Goal: Information Seeking & Learning: Learn about a topic

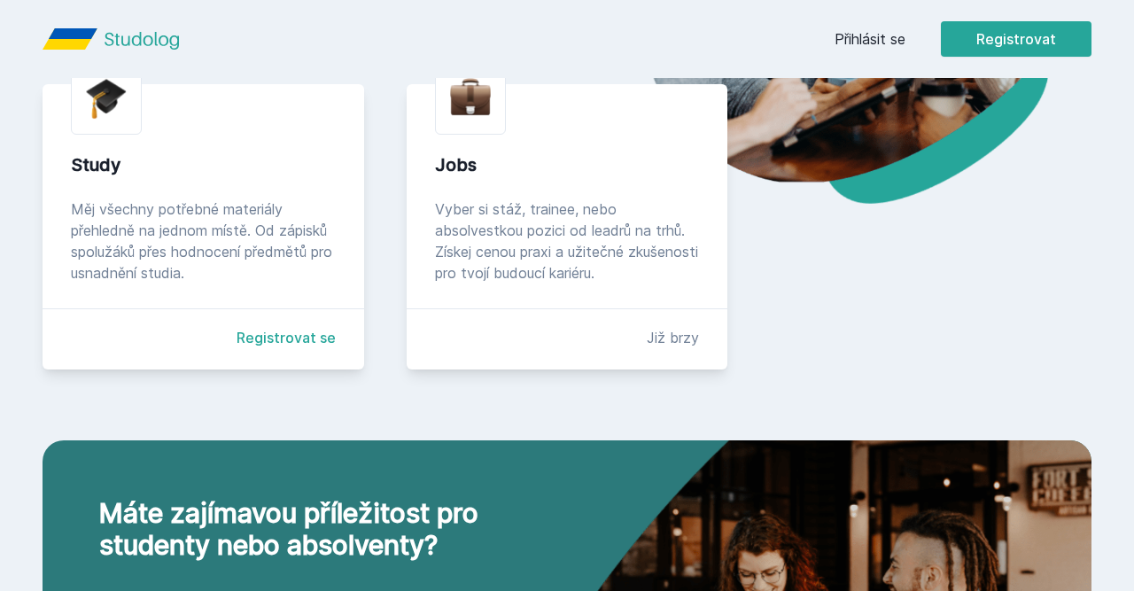
scroll to position [400, 0]
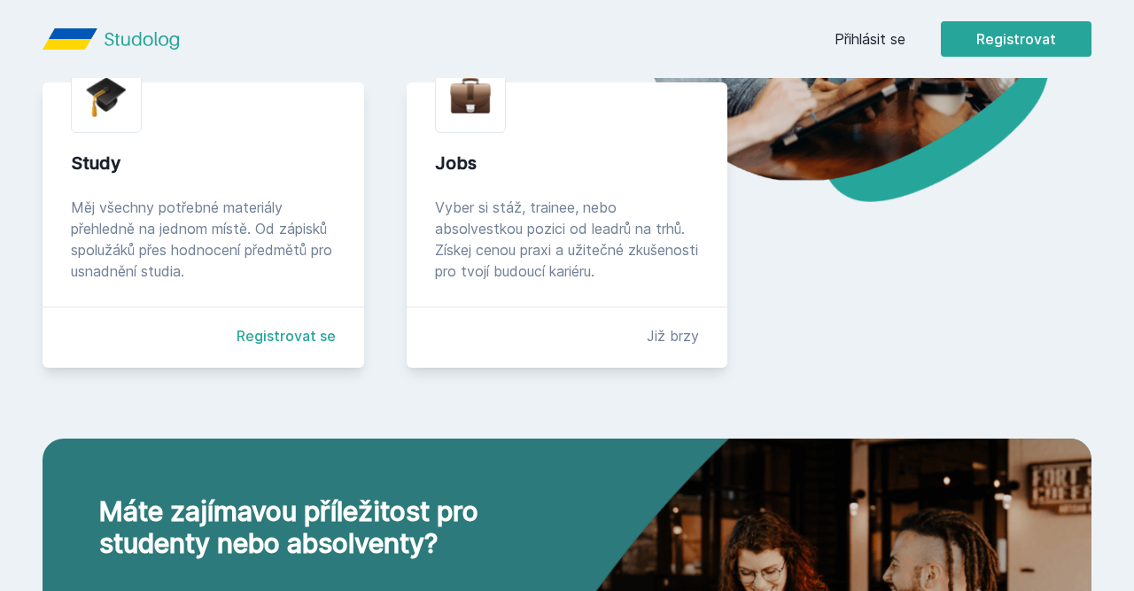
click at [277, 323] on div "Study Měj všechny potřebné materiály přehledně na jednom místě. Od zápisků spol…" at bounding box center [204, 224] width 322 height 285
click at [276, 335] on link "Registrovat se" at bounding box center [286, 335] width 99 height 21
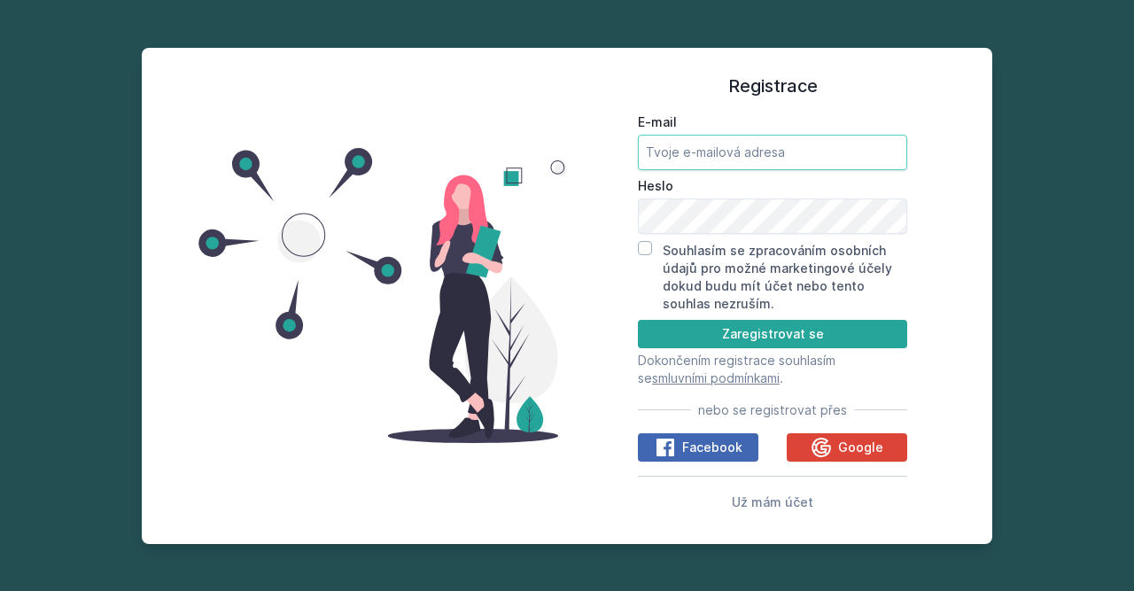
click at [760, 153] on input "E-mail" at bounding box center [772, 152] width 269 height 35
type input "[EMAIL_ADDRESS][DOMAIN_NAME]"
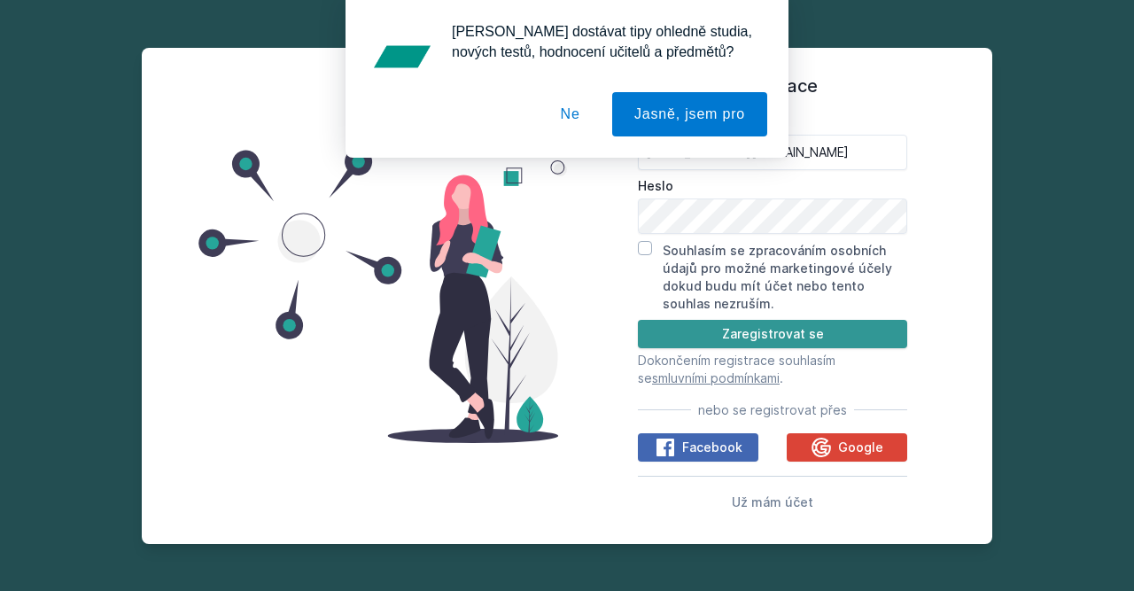
click at [717, 334] on button "Zaregistrovat se" at bounding box center [772, 334] width 269 height 28
click at [751, 339] on button "Zaregistrovat se" at bounding box center [772, 334] width 269 height 28
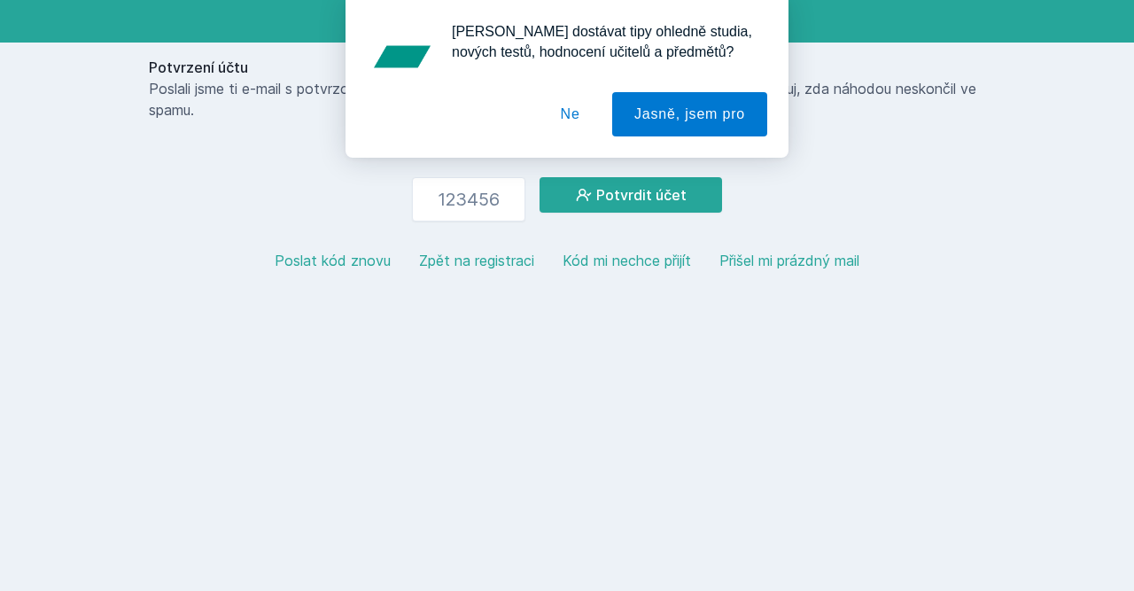
click at [578, 114] on button "Ne" at bounding box center [571, 114] width 64 height 44
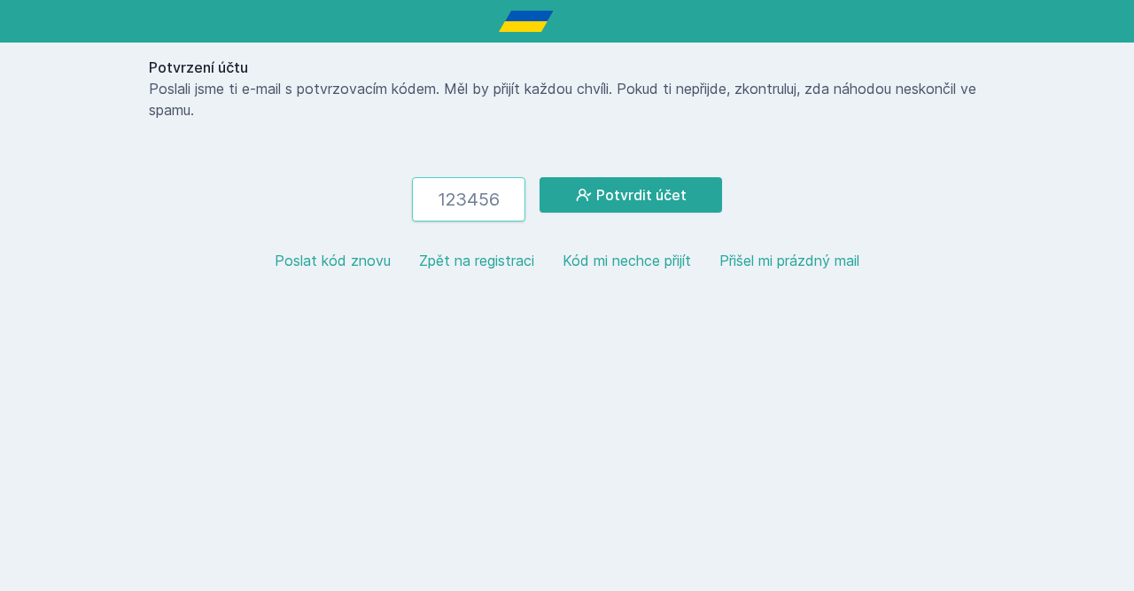
click at [471, 201] on input "number" at bounding box center [468, 199] width 113 height 44
type input "794396"
click at [593, 198] on icon at bounding box center [584, 195] width 18 height 18
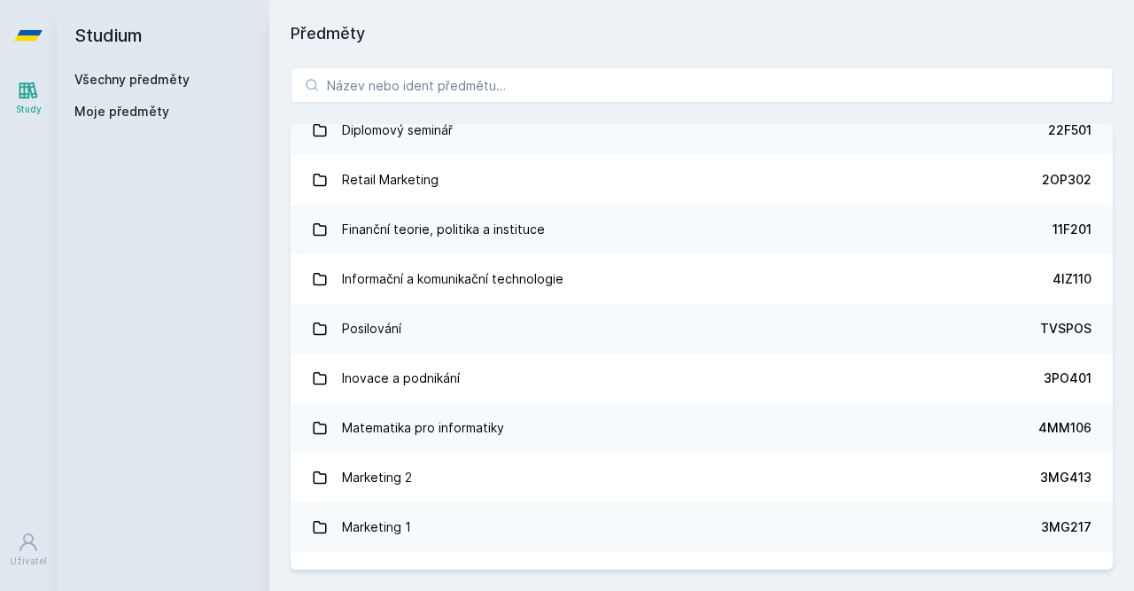
scroll to position [1161, 0]
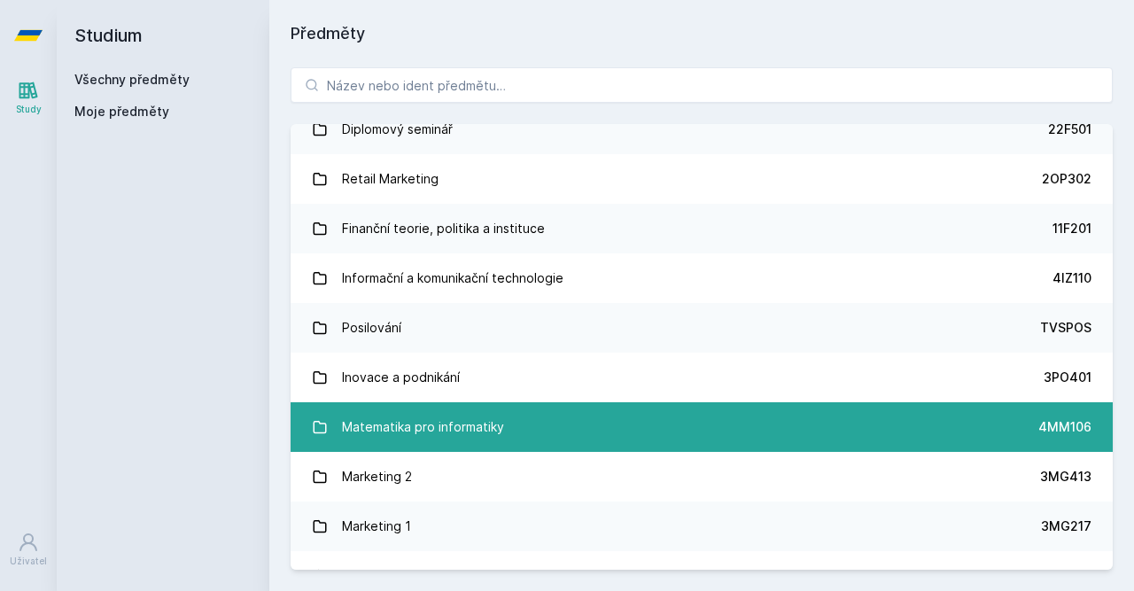
click at [469, 416] on div "Matematika pro informatiky" at bounding box center [423, 426] width 162 height 35
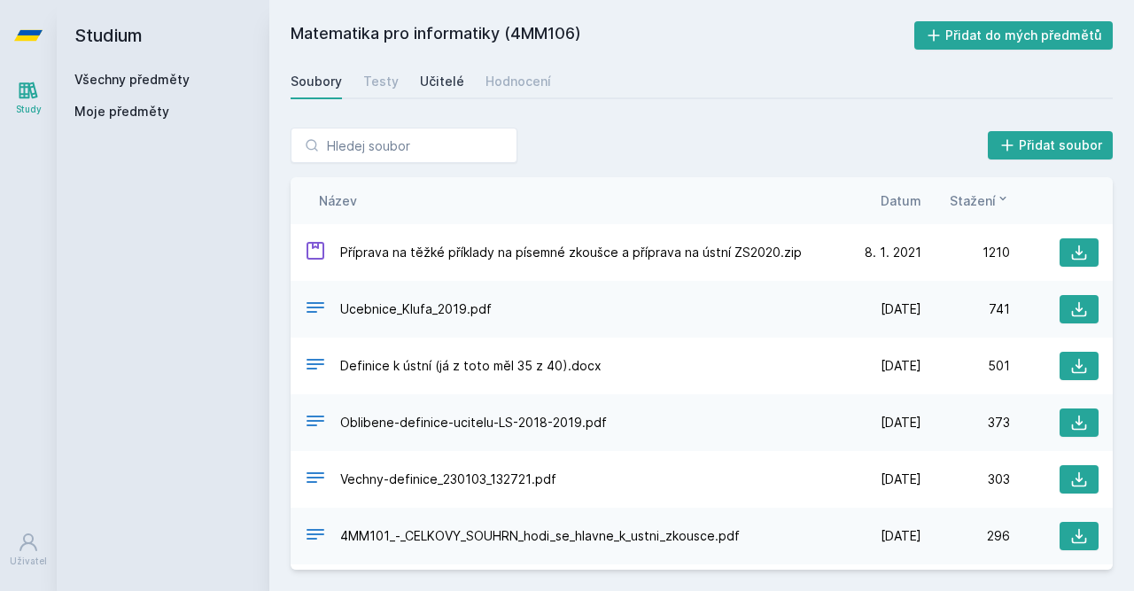
click at [430, 81] on div "Učitelé" at bounding box center [442, 82] width 44 height 18
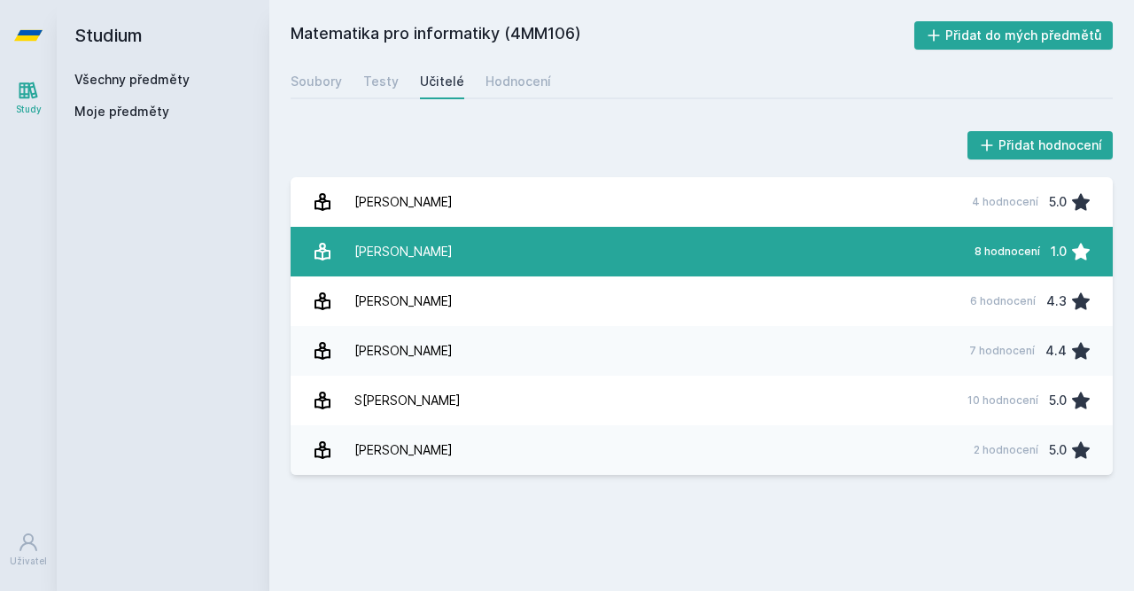
click at [460, 250] on link "[PERSON_NAME] 8 hodnocení 1.0" at bounding box center [702, 252] width 822 height 50
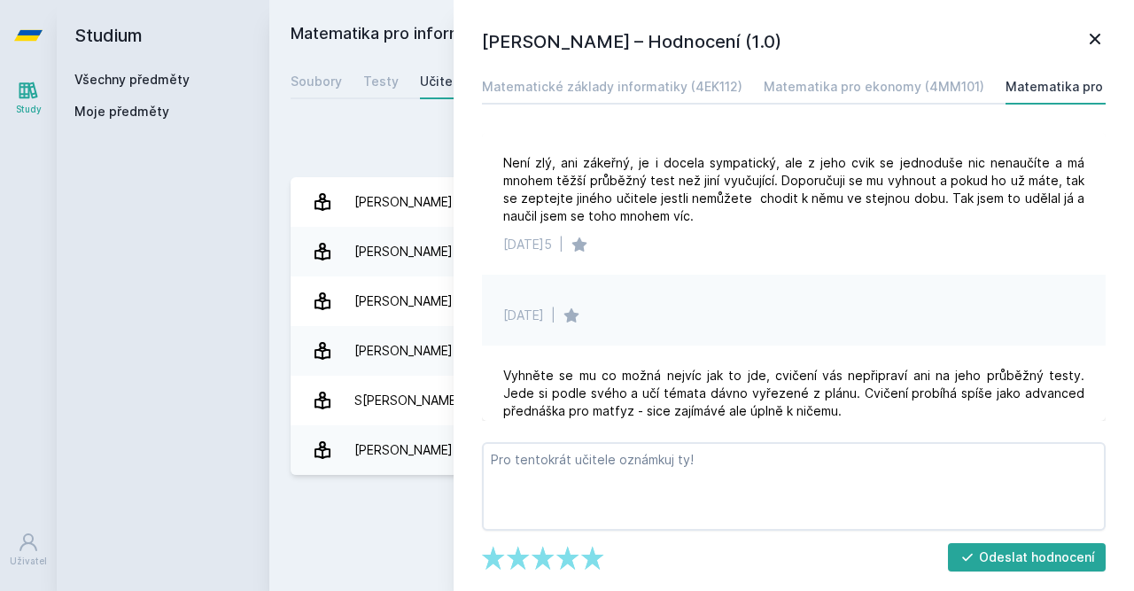
click at [1095, 35] on icon at bounding box center [1095, 38] width 21 height 21
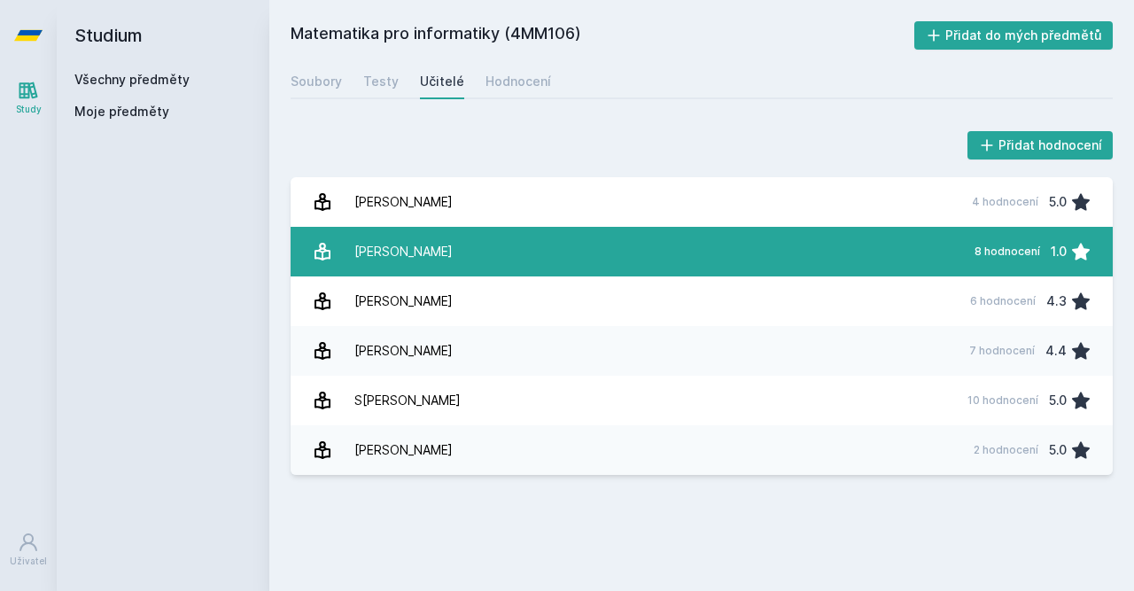
click at [953, 246] on link "[PERSON_NAME] 8 hodnocení 1.0" at bounding box center [702, 252] width 822 height 50
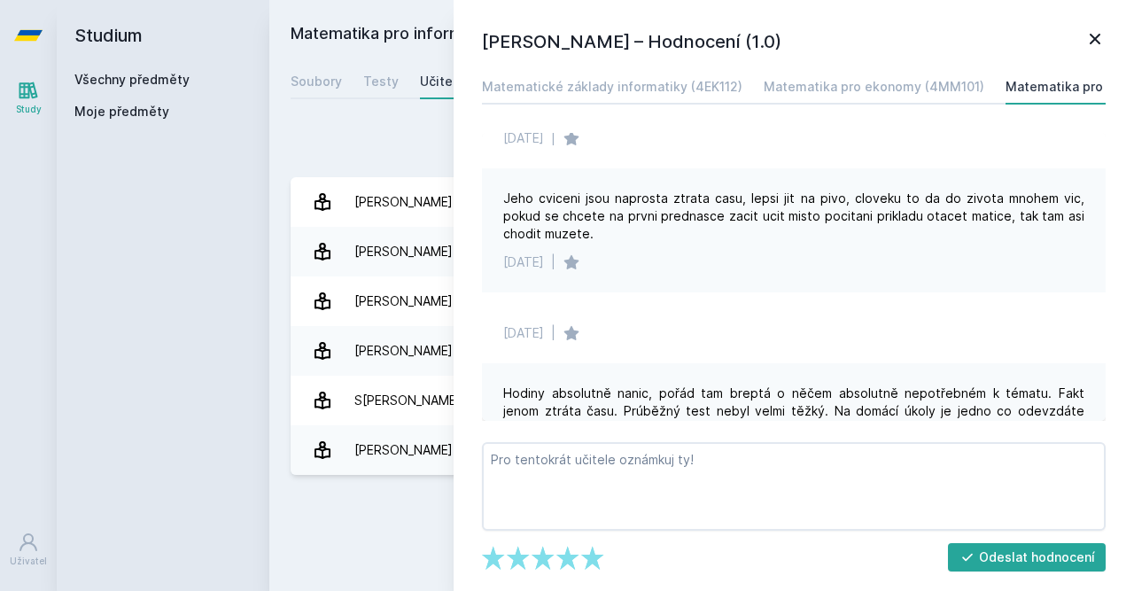
scroll to position [669, 0]
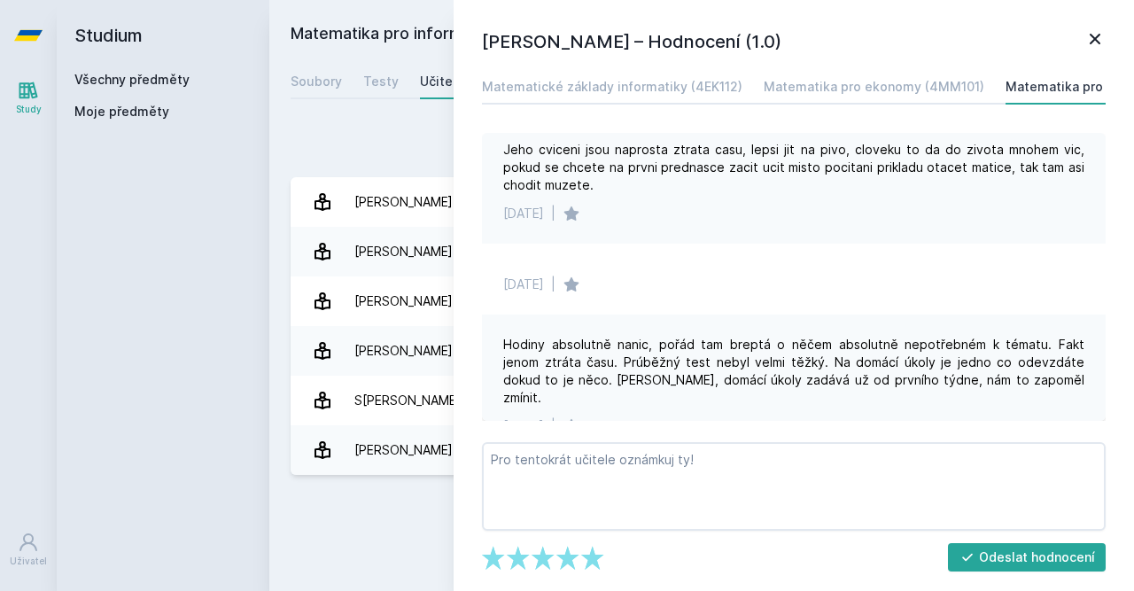
click at [1096, 33] on icon at bounding box center [1095, 38] width 21 height 21
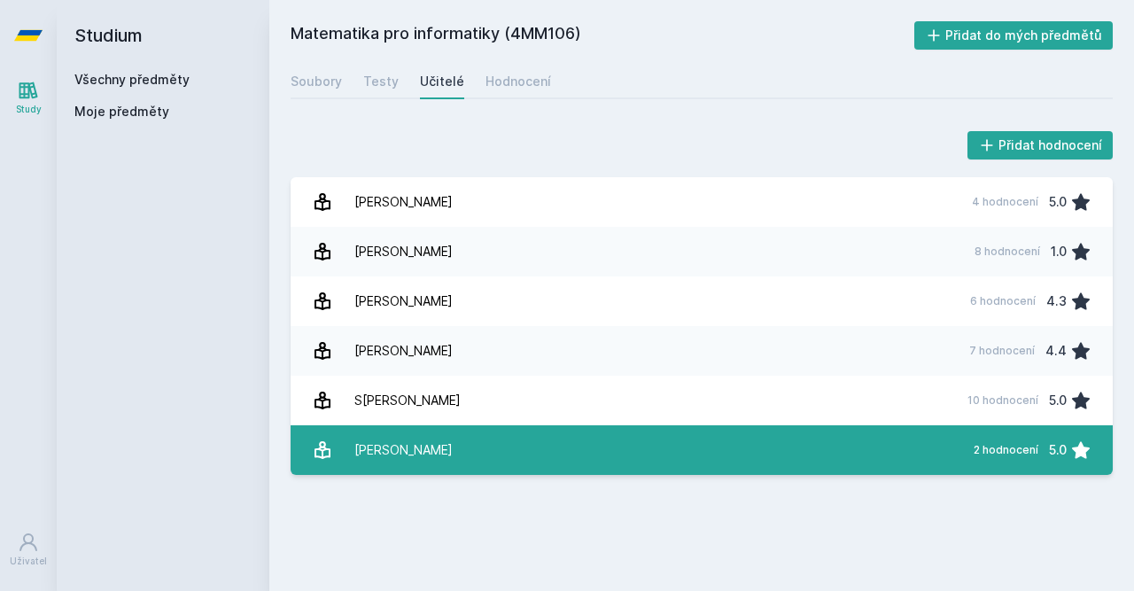
click at [869, 448] on link "[PERSON_NAME] 2 hodnocení 5.0" at bounding box center [702, 450] width 822 height 50
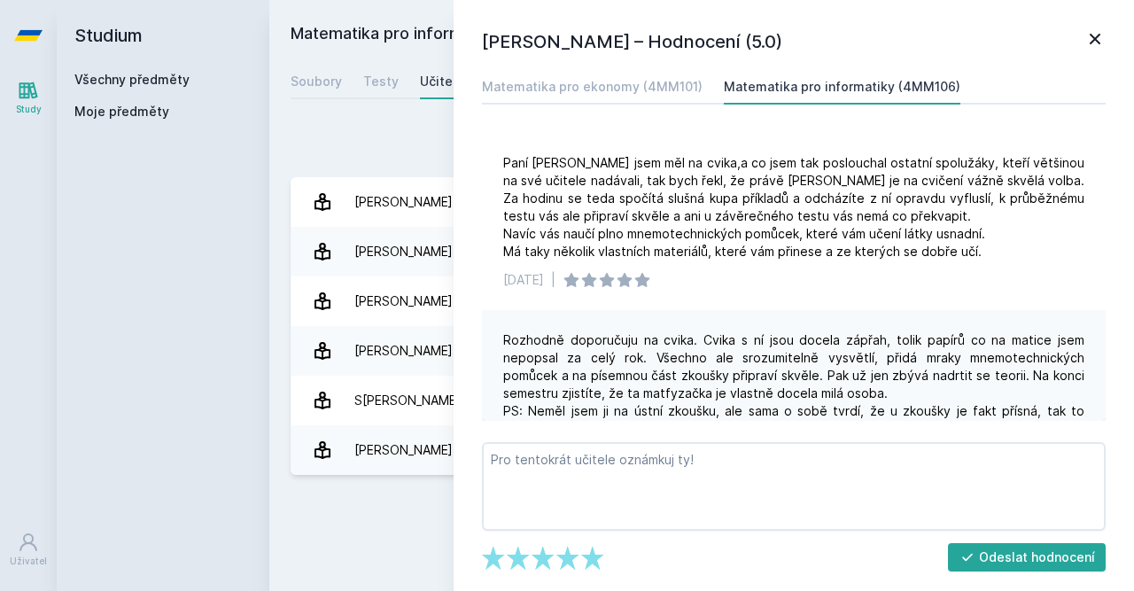
scroll to position [66, 0]
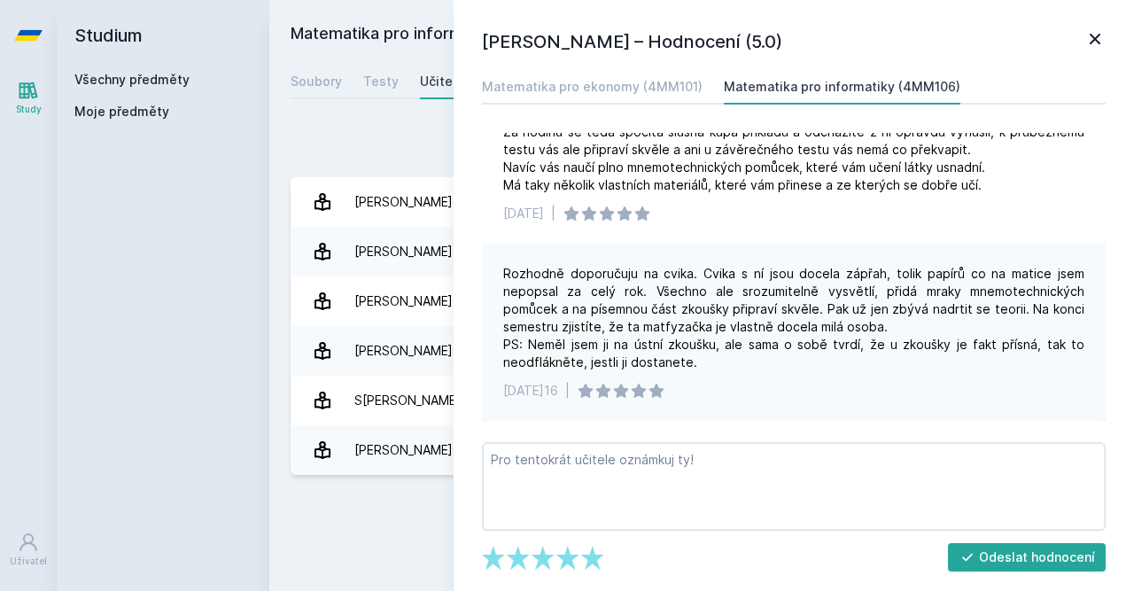
click at [1092, 41] on icon at bounding box center [1095, 38] width 21 height 21
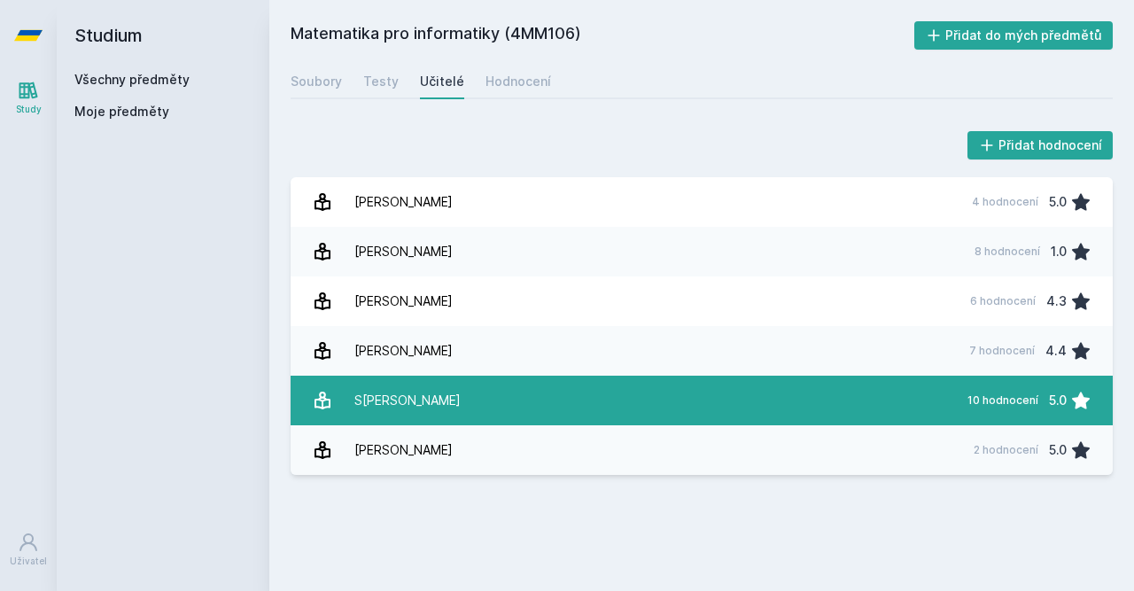
click at [1025, 408] on div "10 hodnocení 5.0" at bounding box center [1024, 400] width 135 height 35
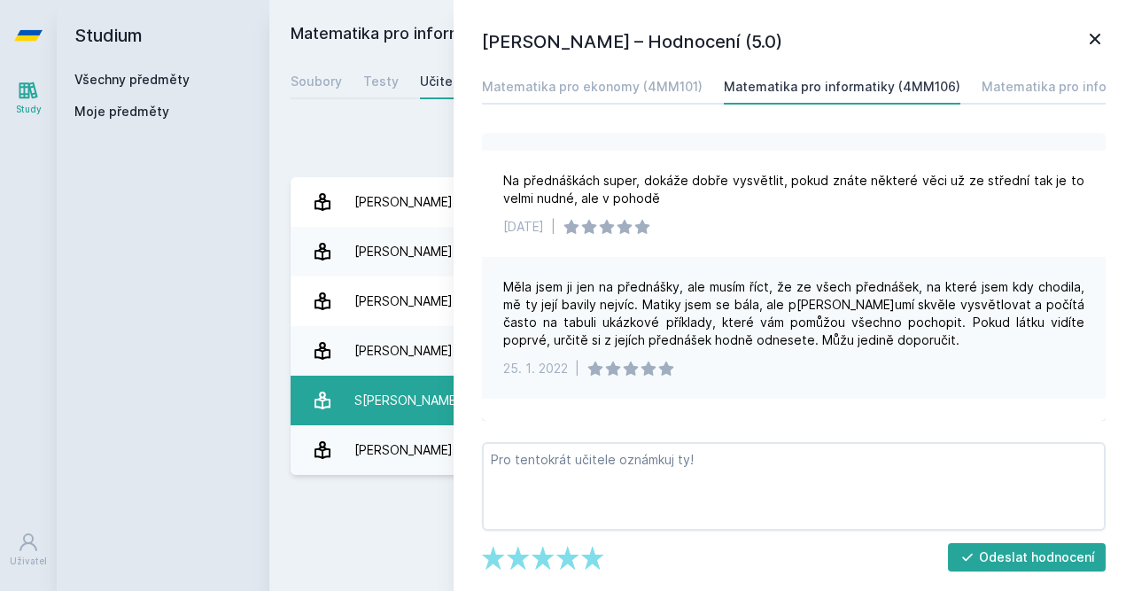
scroll to position [482, 0]
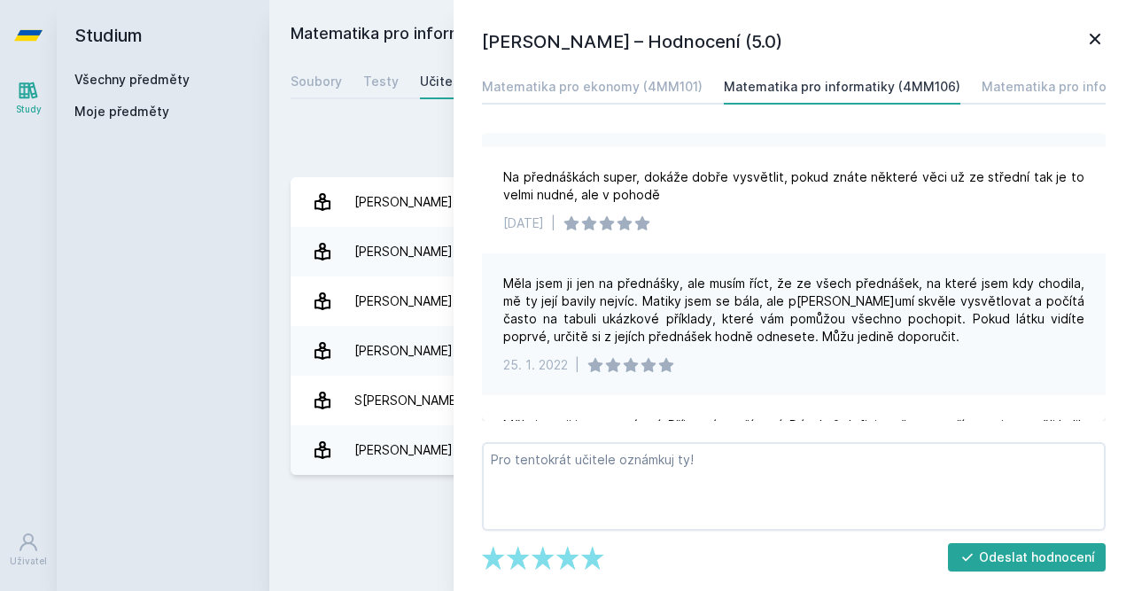
click at [1095, 42] on icon at bounding box center [1095, 38] width 21 height 21
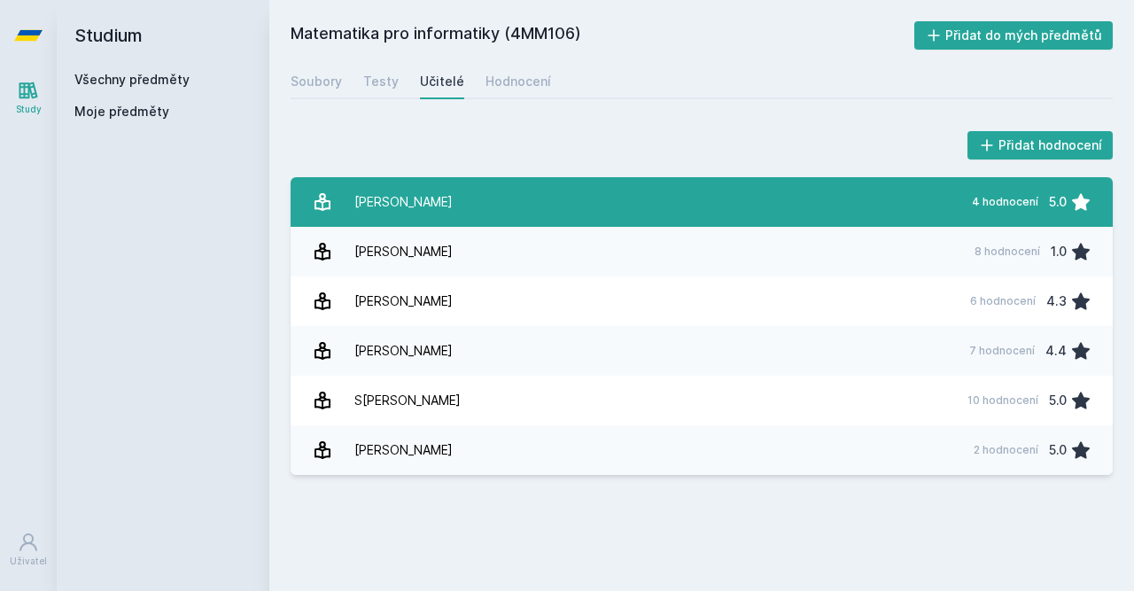
click at [692, 214] on link "[PERSON_NAME] 4 hodnocení 5.0" at bounding box center [702, 202] width 822 height 50
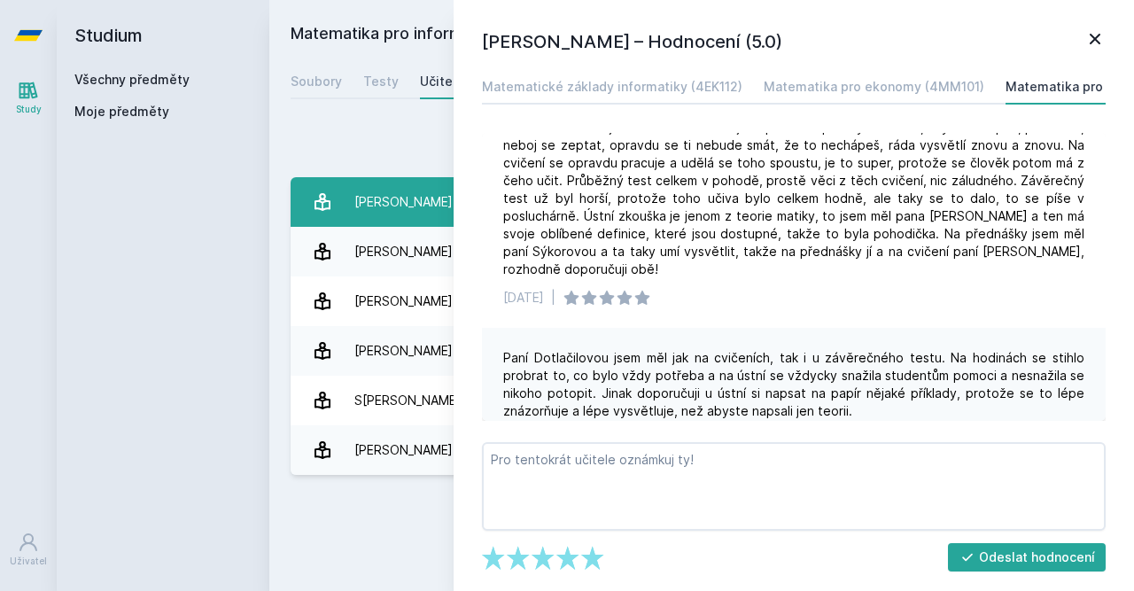
scroll to position [368, 0]
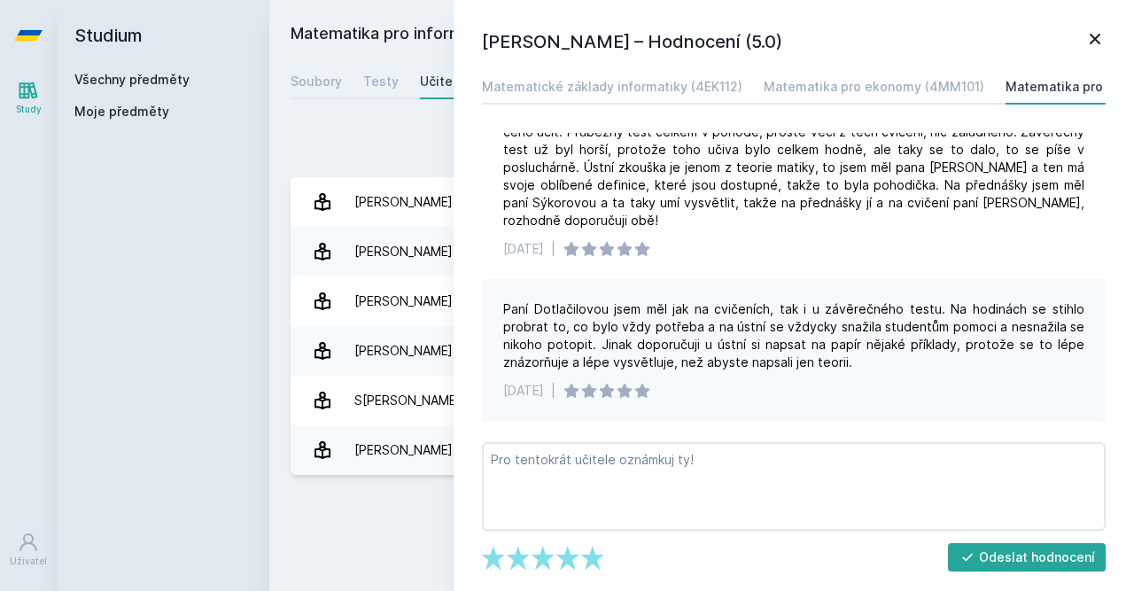
click at [1094, 38] on icon at bounding box center [1095, 39] width 11 height 11
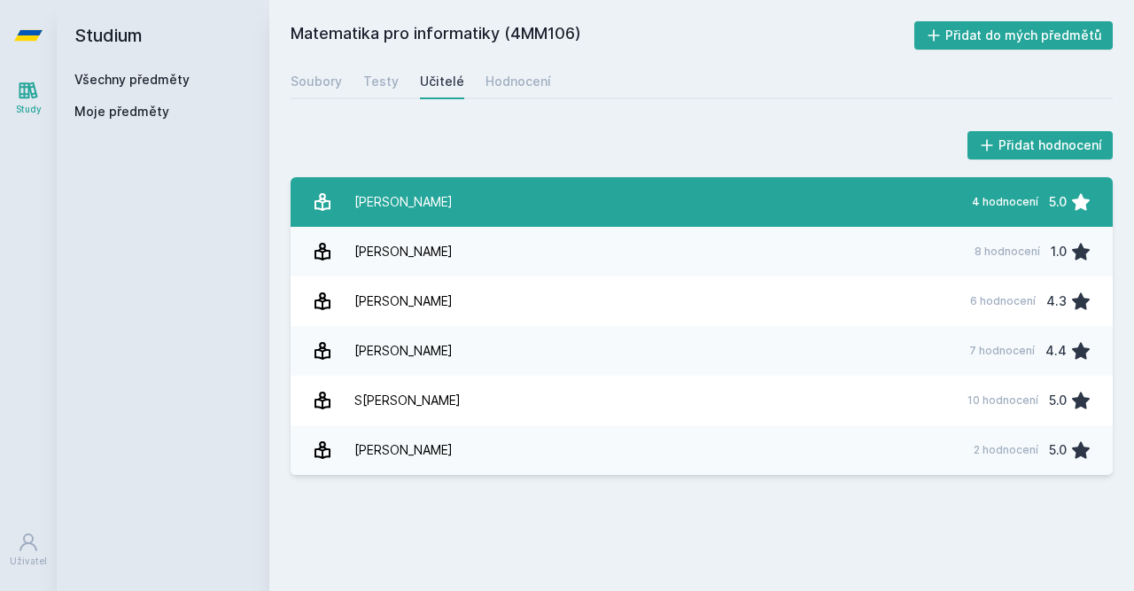
click at [864, 189] on link "[PERSON_NAME] 4 hodnocení 5.0" at bounding box center [702, 202] width 822 height 50
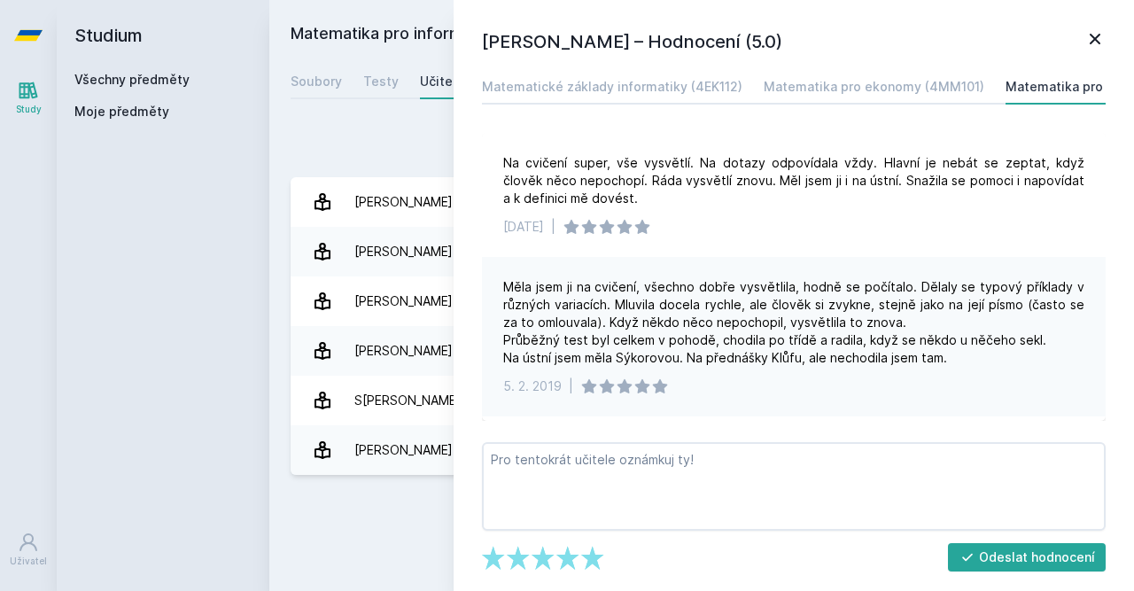
click at [315, 99] on div "Matematika pro informatiky (4MM106) Přidat do mých předmětů [GEOGRAPHIC_DATA] T…" at bounding box center [702, 295] width 822 height 549
click at [293, 144] on div "Přidat hodnocení" at bounding box center [702, 145] width 822 height 35
click at [1099, 51] on link at bounding box center [1095, 41] width 21 height 27
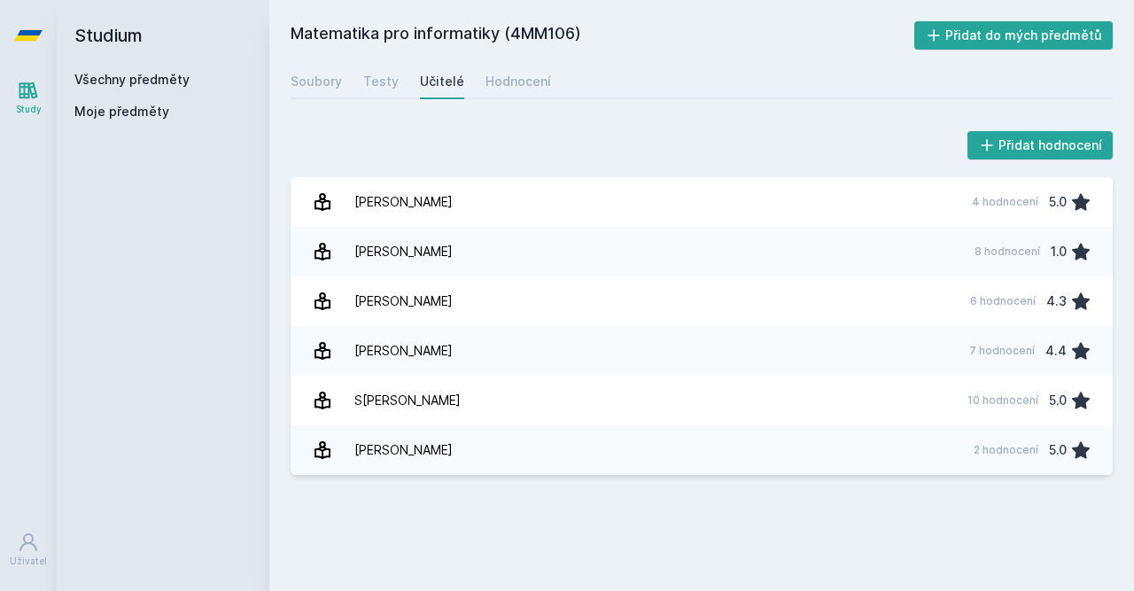
click at [780, 134] on div "Přidat hodnocení" at bounding box center [702, 145] width 822 height 35
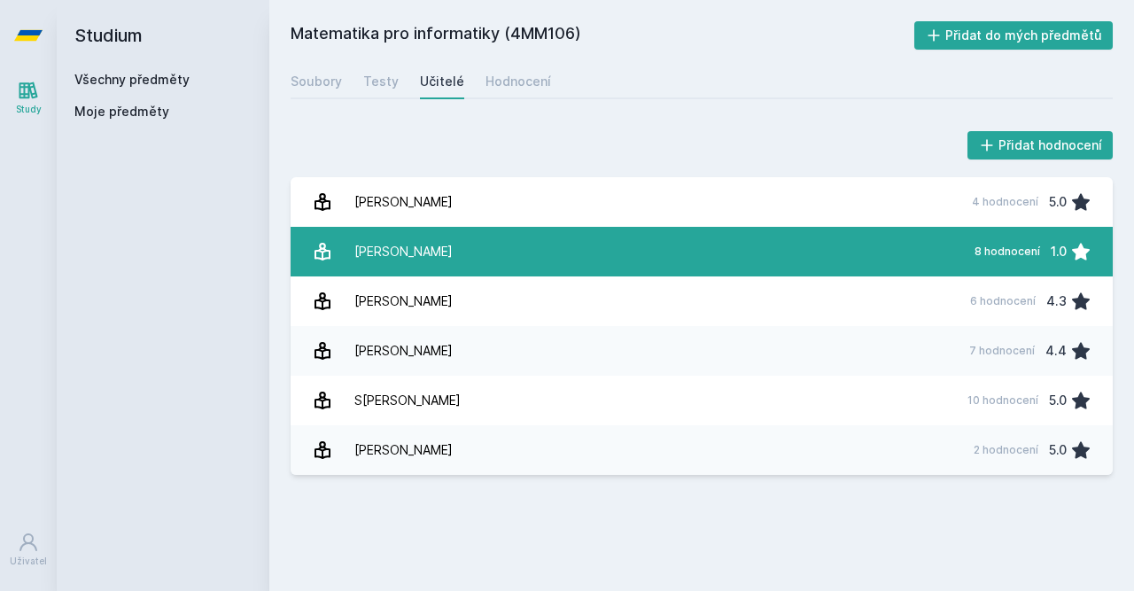
click at [719, 228] on link "[PERSON_NAME] 8 hodnocení 1.0" at bounding box center [702, 252] width 822 height 50
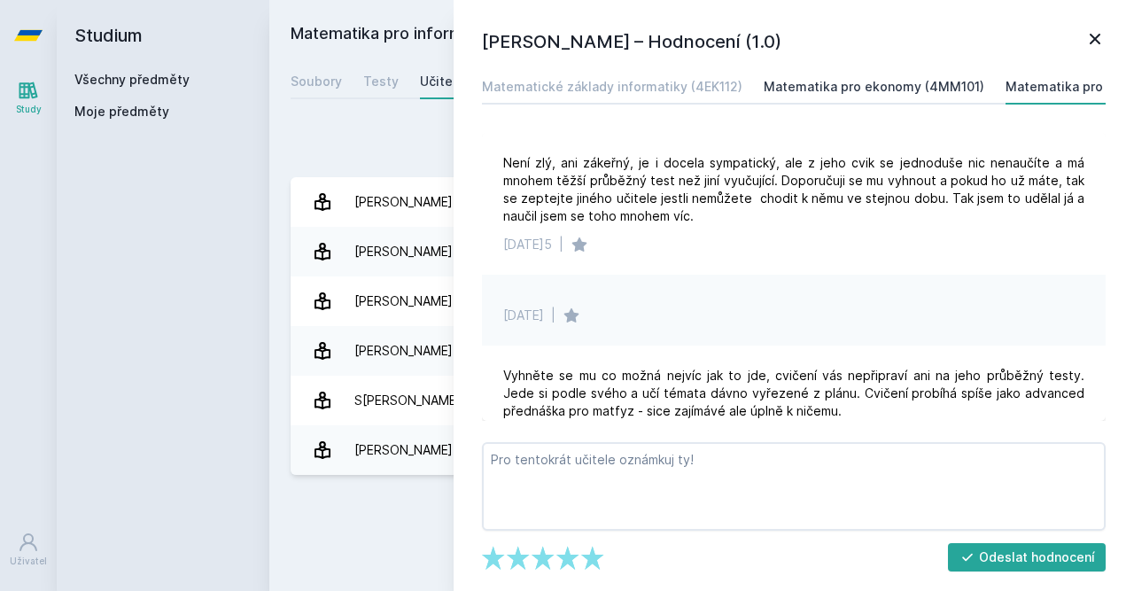
click at [798, 87] on div "Matematika pro ekonomy (4MM101)" at bounding box center [874, 87] width 221 height 18
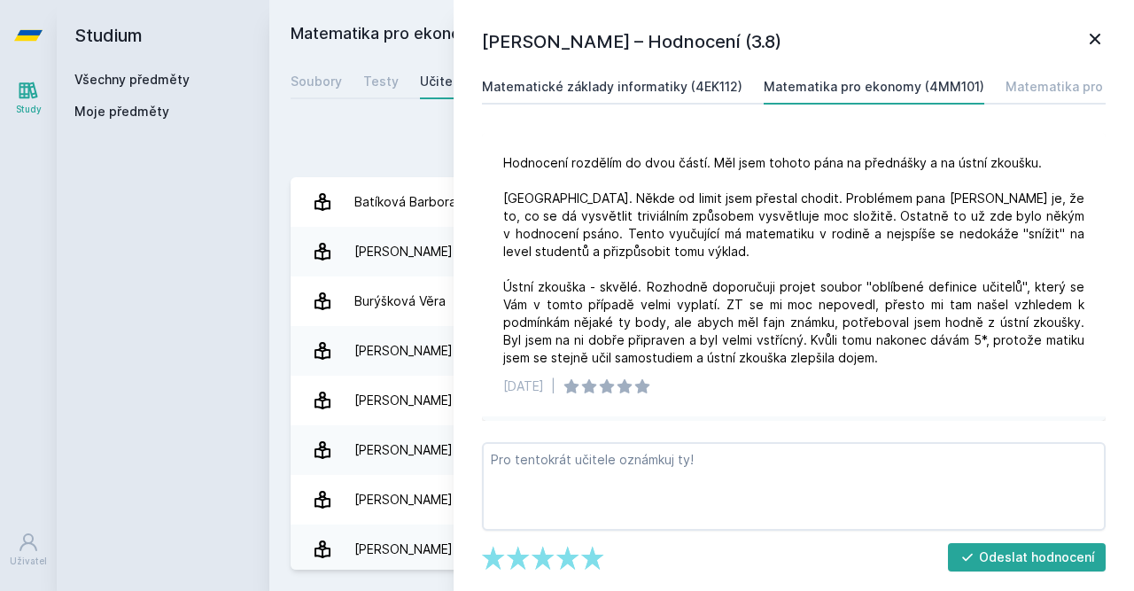
click at [668, 72] on link "Matematické základy informatiky (4EK112)" at bounding box center [612, 86] width 261 height 35
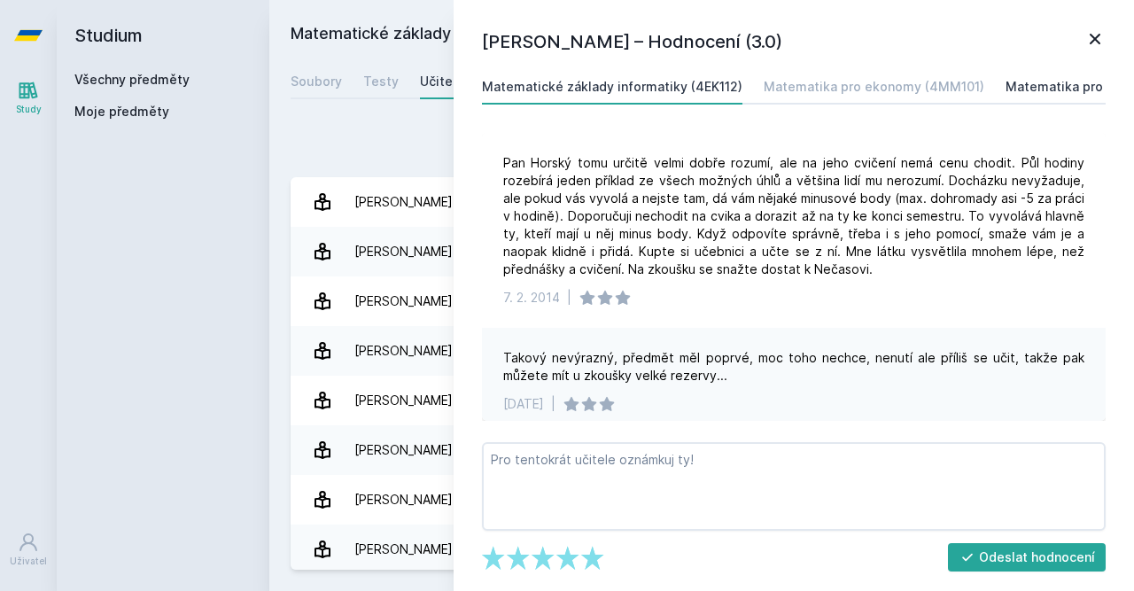
click at [1053, 89] on div "Matematika pro informatiky (4MM106)" at bounding box center [1124, 87] width 237 height 18
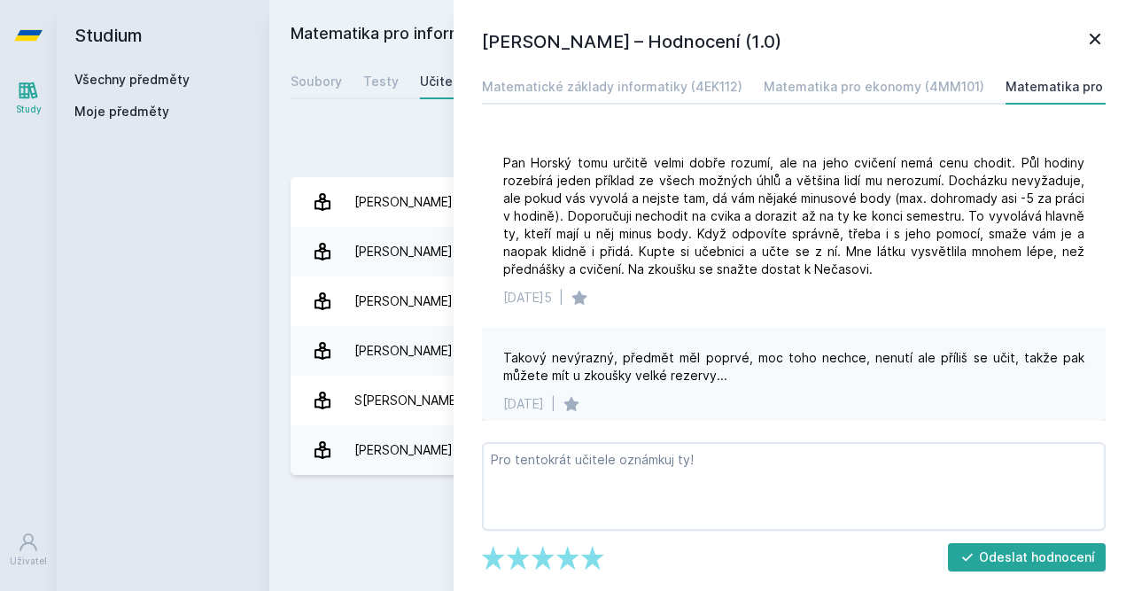
click at [1103, 40] on icon at bounding box center [1095, 38] width 21 height 21
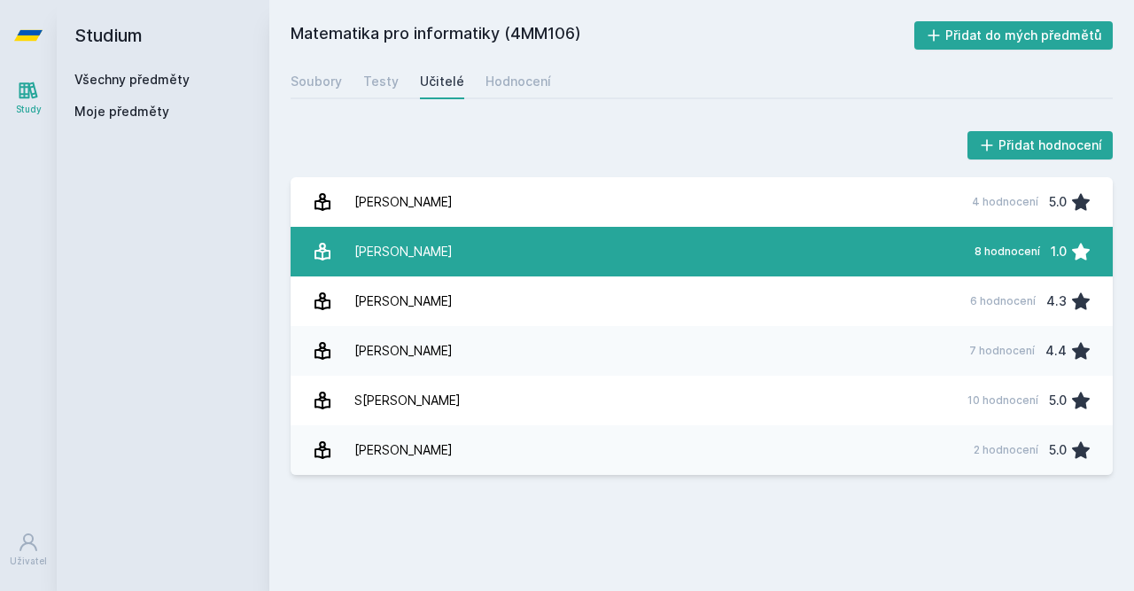
click at [875, 251] on link "[PERSON_NAME] 8 hodnocení 1.0" at bounding box center [702, 252] width 822 height 50
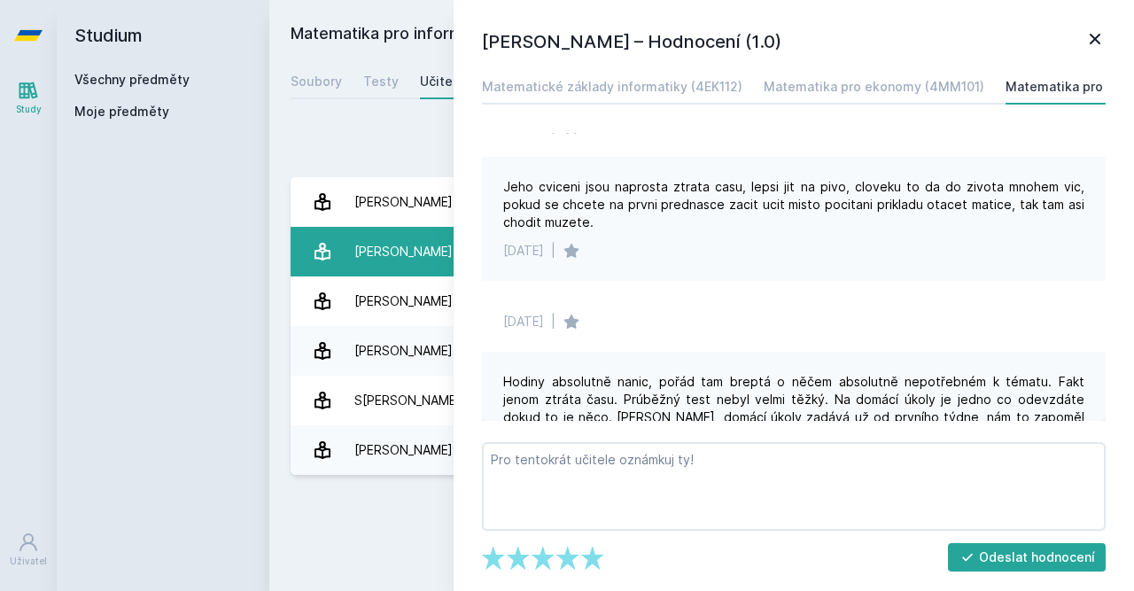
scroll to position [669, 0]
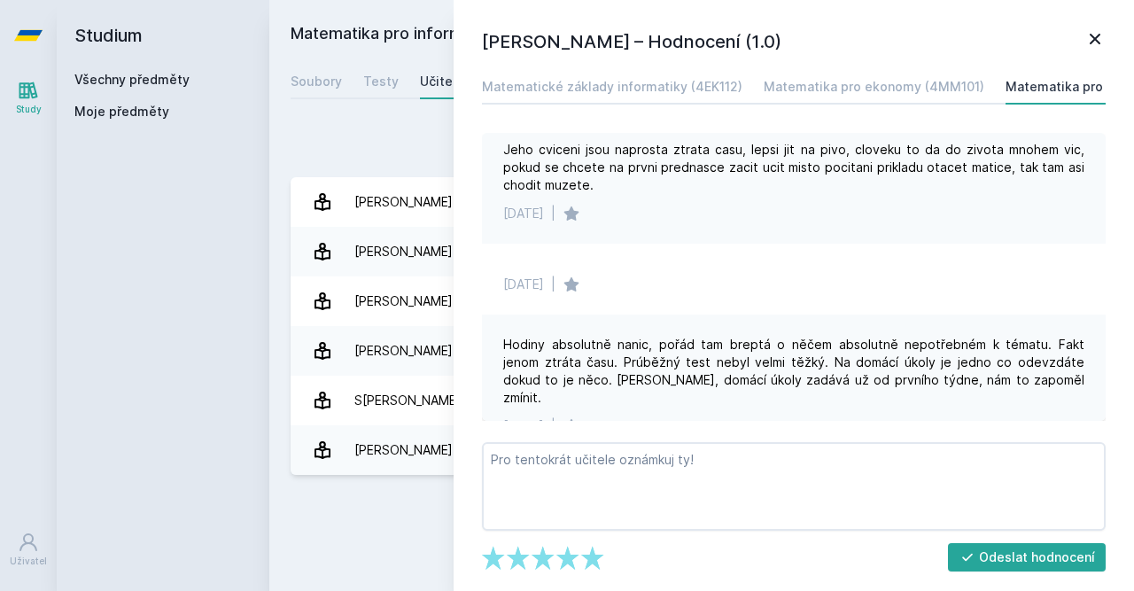
click at [1095, 40] on icon at bounding box center [1095, 39] width 11 height 11
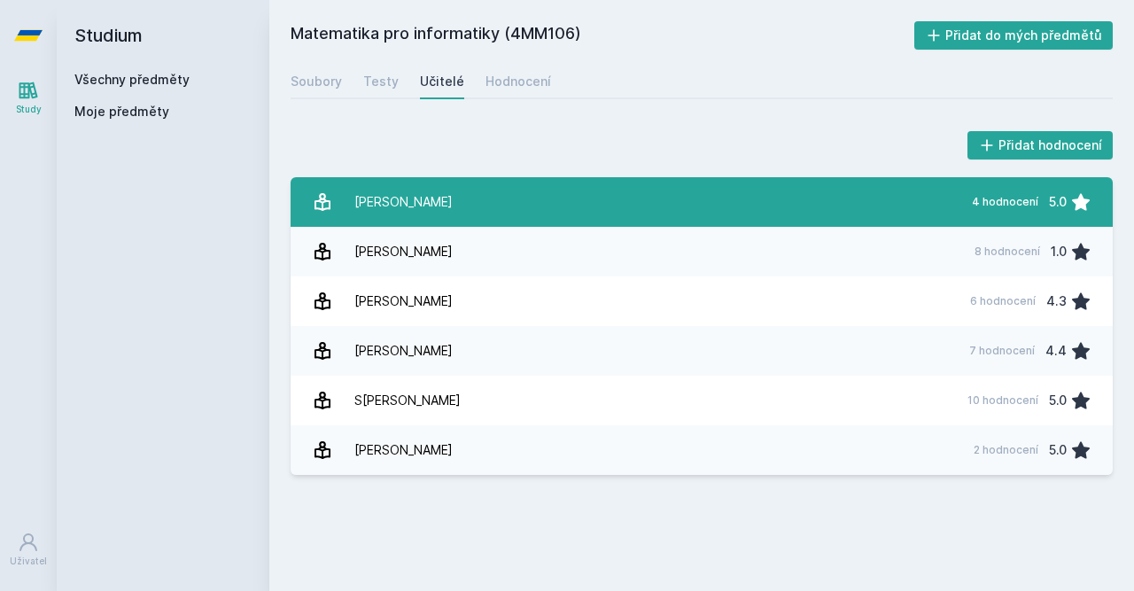
click at [838, 188] on link "[PERSON_NAME] 4 hodnocení 5.0" at bounding box center [702, 202] width 822 height 50
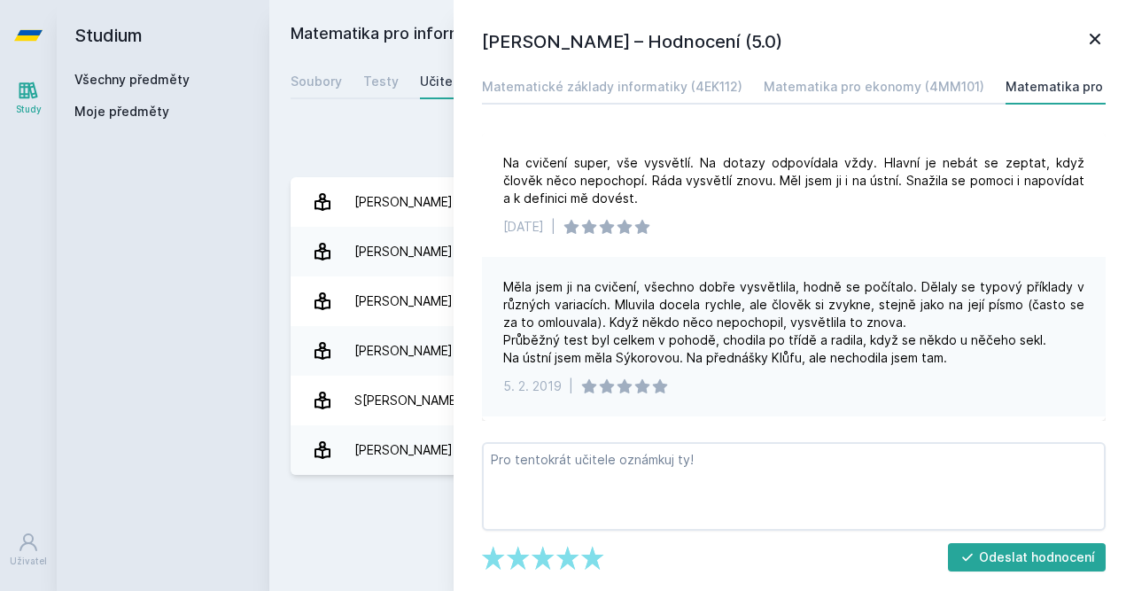
click at [1099, 35] on icon at bounding box center [1095, 39] width 11 height 11
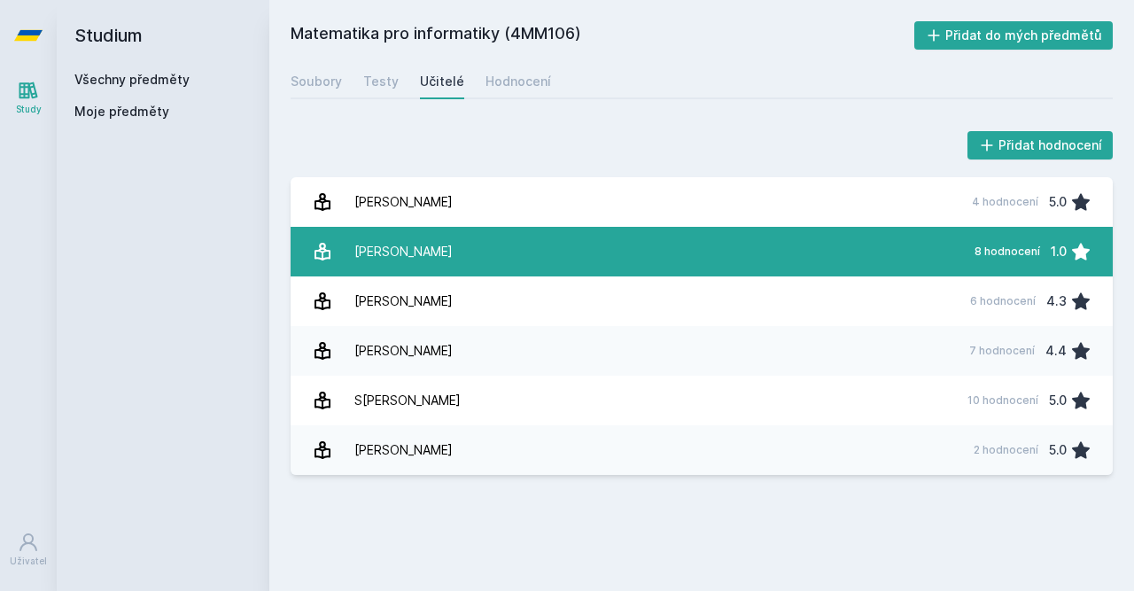
click at [432, 237] on div "[PERSON_NAME]" at bounding box center [404, 251] width 98 height 35
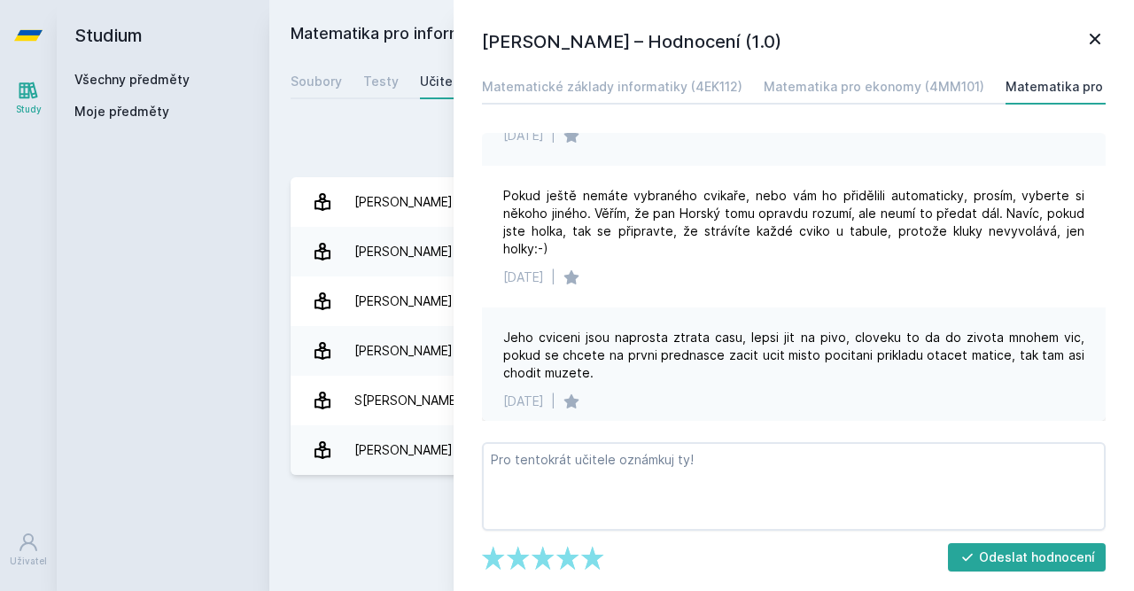
scroll to position [495, 0]
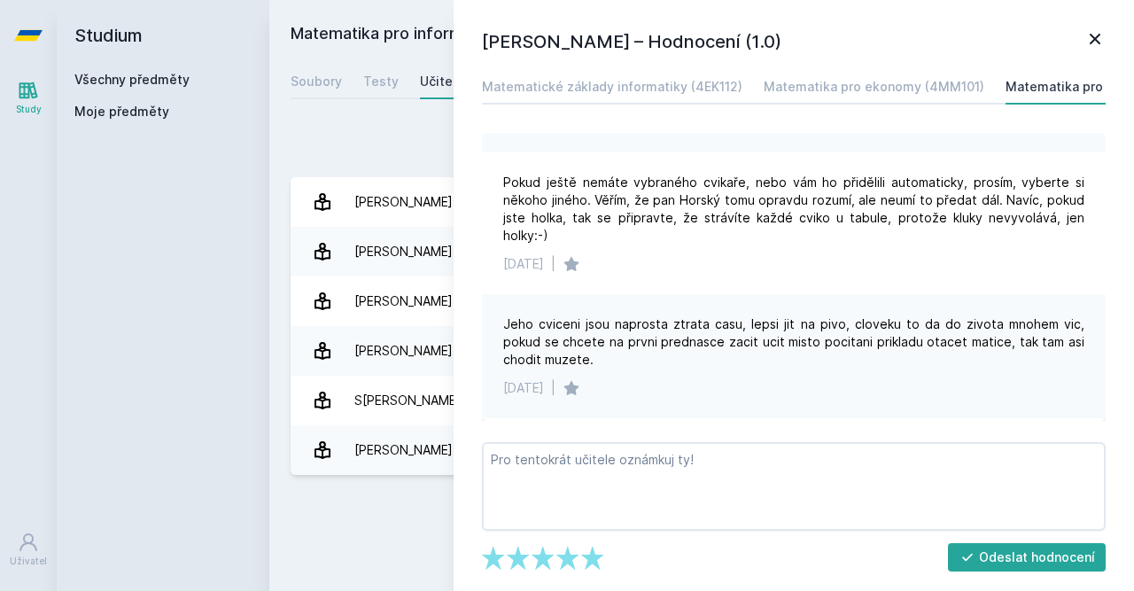
click at [1100, 43] on icon at bounding box center [1095, 39] width 11 height 11
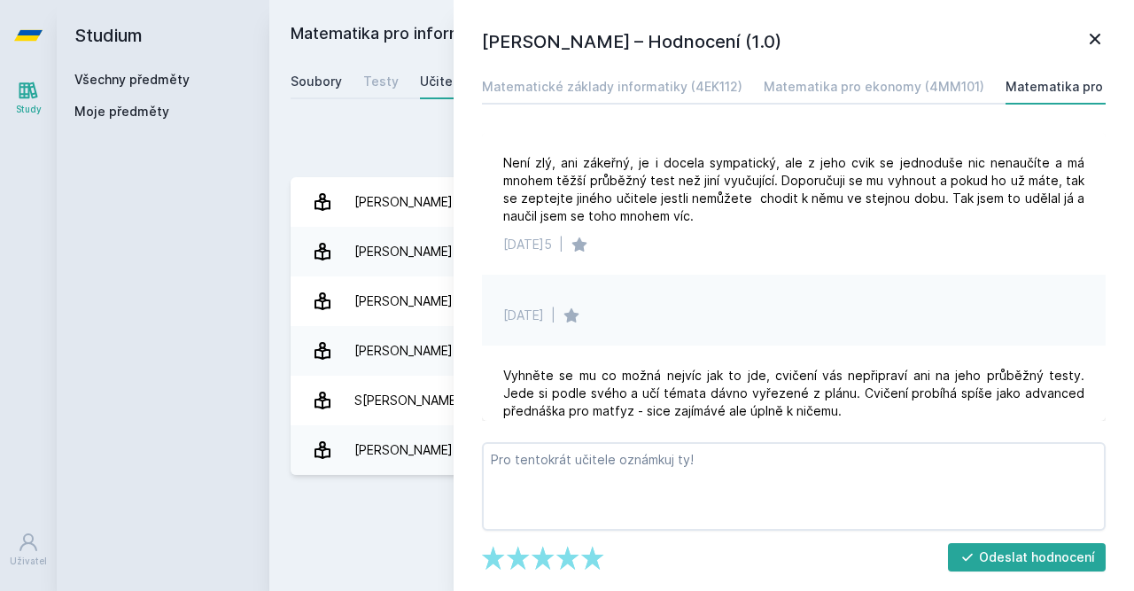
click at [308, 82] on div "Soubory" at bounding box center [316, 82] width 51 height 18
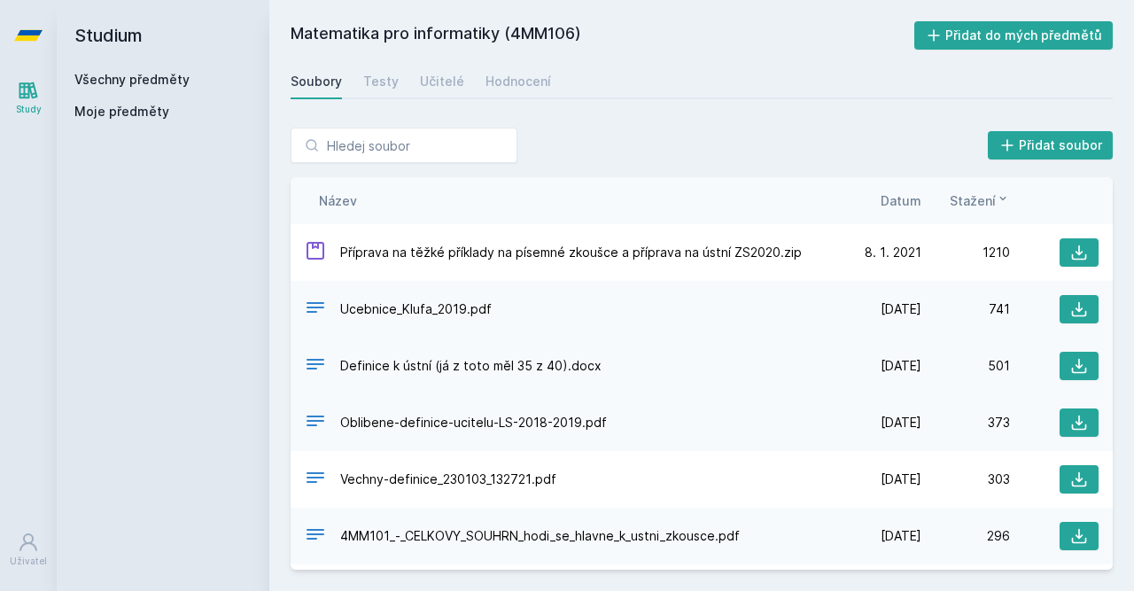
click at [330, 362] on div "Definice k ústní (já z toto měl 35 z 40).docx" at bounding box center [569, 367] width 528 height 26
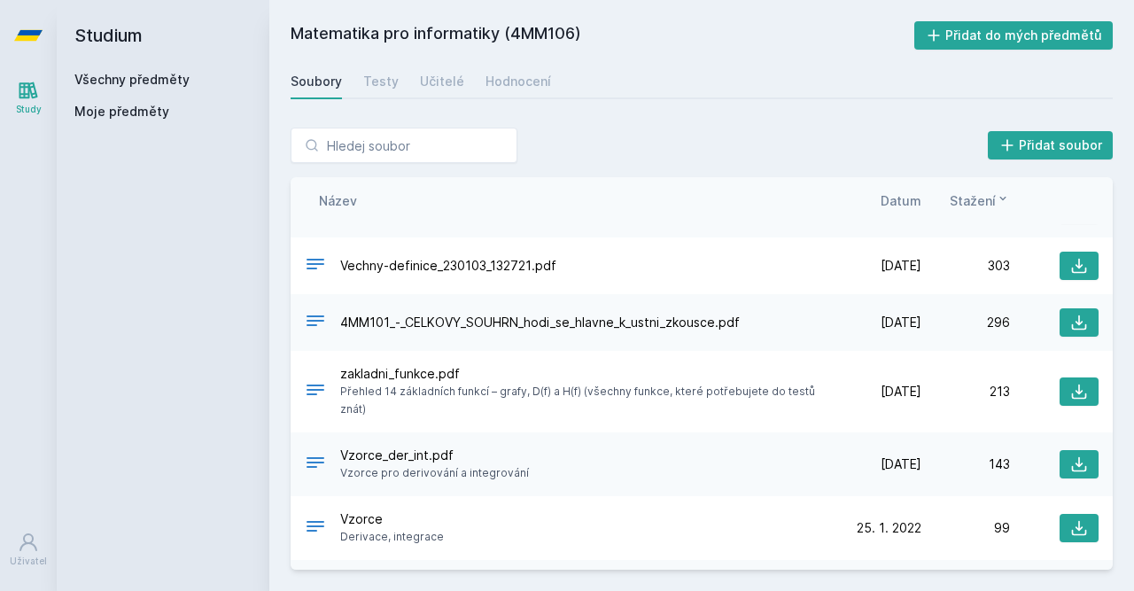
scroll to position [268, 0]
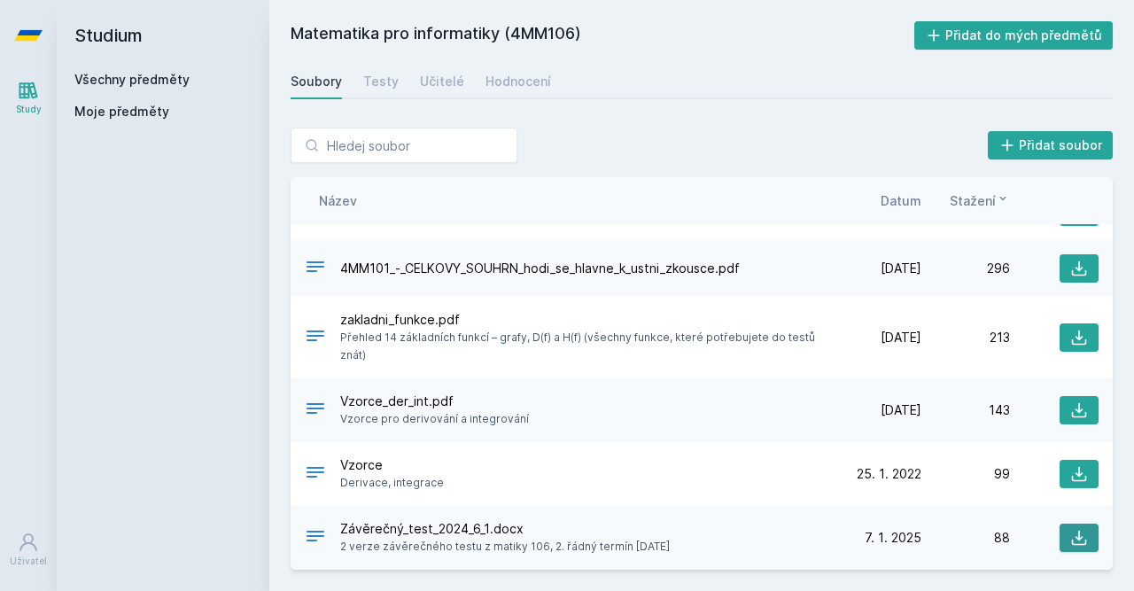
click at [1077, 539] on icon at bounding box center [1079, 538] width 15 height 15
